Goal: Transaction & Acquisition: Purchase product/service

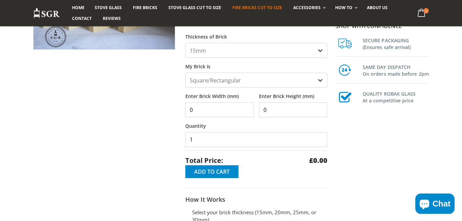
scroll to position [140, 0]
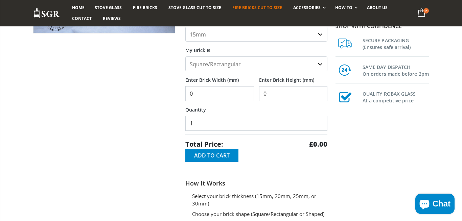
click at [215, 97] on input "0" at bounding box center [219, 93] width 69 height 15
type input "140"
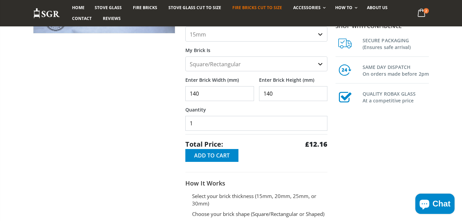
drag, startPoint x: 144, startPoint y: 104, endPoint x: 144, endPoint y: 75, distance: 28.8
click at [144, 100] on div at bounding box center [104, 97] width 152 height 319
click at [199, 122] on input "1" at bounding box center [256, 123] width 142 height 15
type input "2"
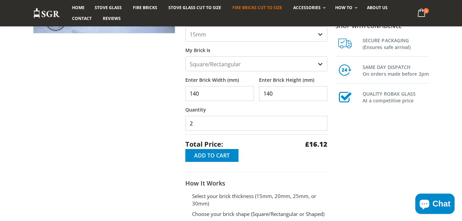
click at [151, 132] on div at bounding box center [104, 97] width 152 height 319
click at [204, 152] on button "Add to Cart" at bounding box center [211, 155] width 53 height 13
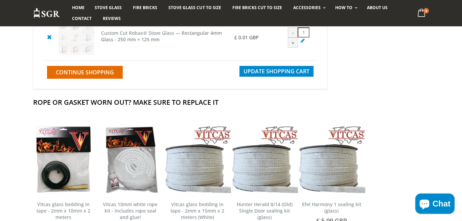
scroll to position [93, 0]
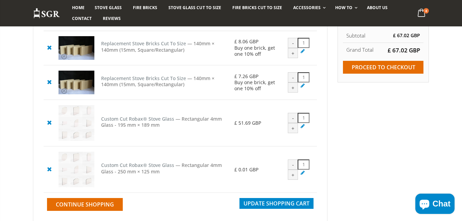
click at [51, 123] on icon at bounding box center [49, 122] width 8 height 8
click at [49, 173] on icon at bounding box center [49, 169] width 8 height 8
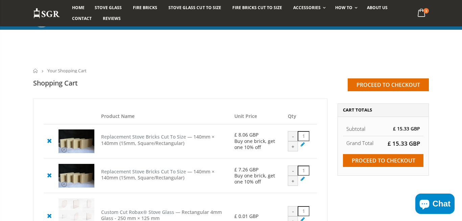
scroll to position [93, 0]
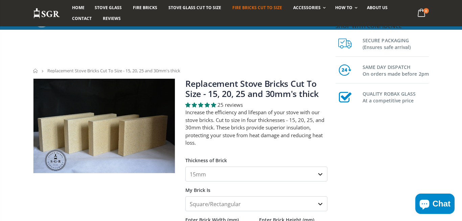
scroll to position [140, 0]
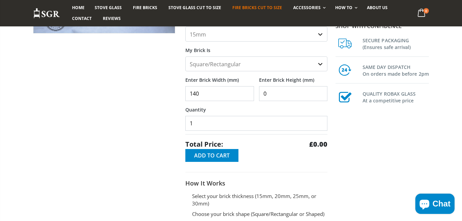
type input "140"
click at [326, 100] on input "0" at bounding box center [293, 93] width 69 height 15
click at [315, 101] on input "0" at bounding box center [293, 93] width 69 height 15
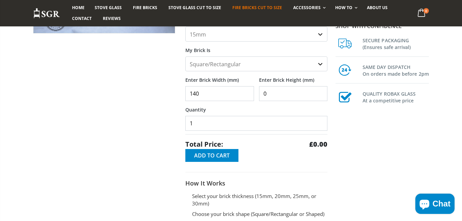
click at [315, 101] on input "0" at bounding box center [293, 93] width 69 height 15
click at [314, 95] on input "0" at bounding box center [293, 93] width 69 height 15
type input "140"
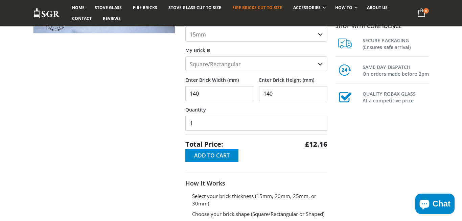
click at [155, 121] on div at bounding box center [104, 97] width 152 height 319
click at [226, 131] on input "1" at bounding box center [256, 123] width 142 height 15
click at [227, 129] on input "1" at bounding box center [256, 123] width 142 height 15
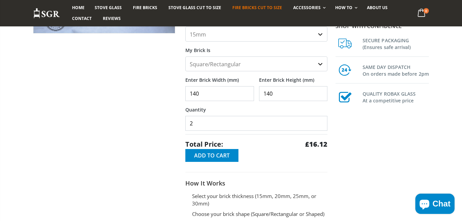
type input "2"
click at [136, 137] on div at bounding box center [104, 97] width 152 height 319
click at [155, 47] on div at bounding box center [104, 97] width 152 height 319
click at [202, 152] on button "Add to Cart" at bounding box center [211, 155] width 53 height 13
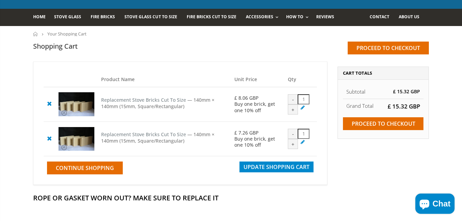
scroll to position [47, 0]
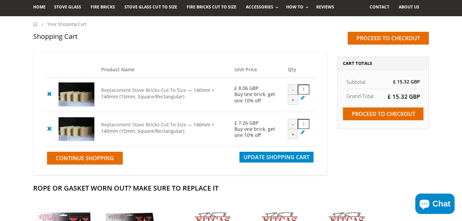
click at [44, 92] on link at bounding box center [50, 94] width 12 height 12
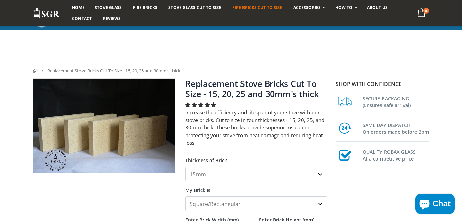
scroll to position [93, 0]
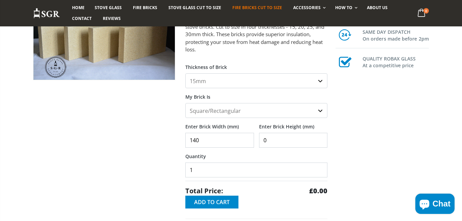
type input "140"
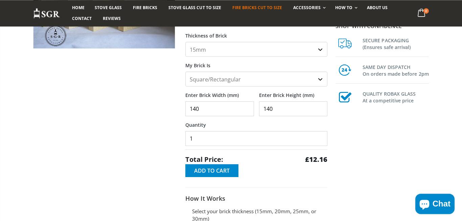
scroll to position [140, 0]
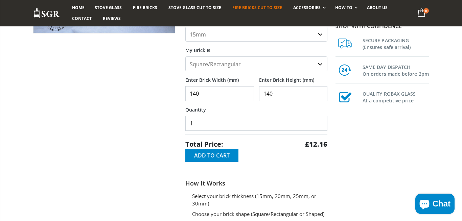
type input "140"
drag, startPoint x: 199, startPoint y: 132, endPoint x: 205, endPoint y: 126, distance: 8.4
click at [200, 131] on div "Thickness of Brick 15mm 20mm 25mm 30mm My Brick Is Square/Rectangular Shaped (+…" at bounding box center [256, 87] width 142 height 150
click at [205, 125] on input "1" at bounding box center [256, 123] width 142 height 15
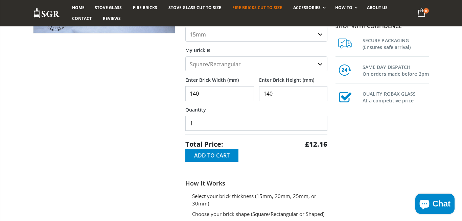
click at [205, 125] on input "1" at bounding box center [256, 123] width 142 height 15
type input "4"
click at [154, 125] on div at bounding box center [104, 97] width 152 height 319
click at [206, 156] on span "Add to Cart" at bounding box center [212, 155] width 36 height 7
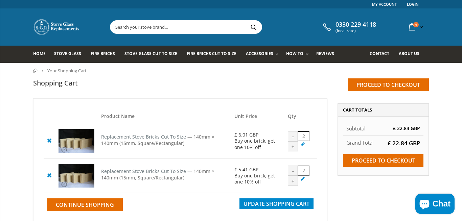
scroll to position [47, 0]
